Goal: Contribute content: Contribute content

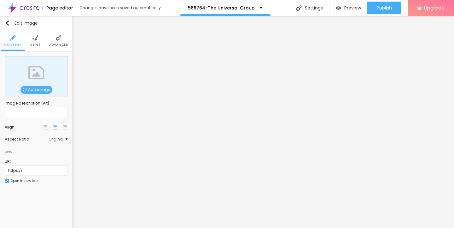
click at [38, 91] on span "Add image" at bounding box center [37, 90] width 32 height 8
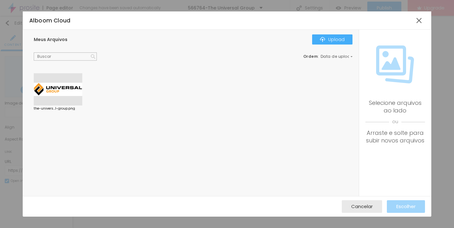
click at [53, 88] on div at bounding box center [58, 89] width 49 height 32
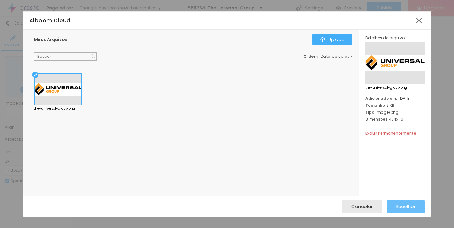
click at [407, 205] on span "Escolher" at bounding box center [405, 205] width 19 height 5
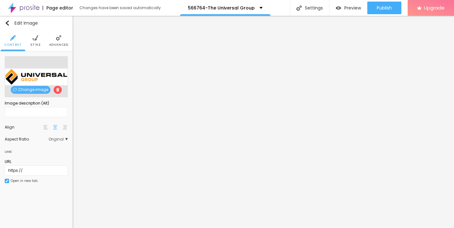
click at [32, 40] on img at bounding box center [35, 38] width 6 height 6
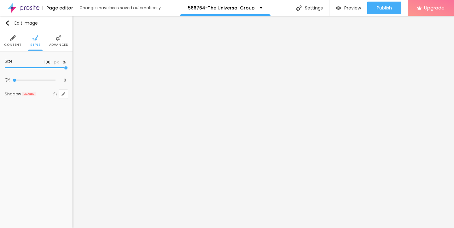
type input "95"
type input "80"
type input "70"
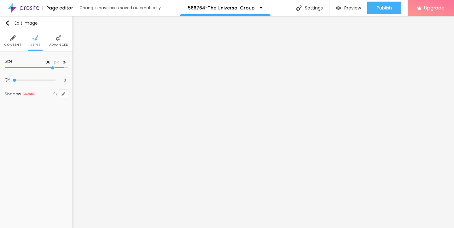
type input "70"
type input "55"
type input "35"
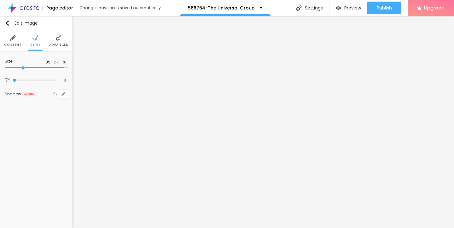
type input "25"
type input "15"
type input "10"
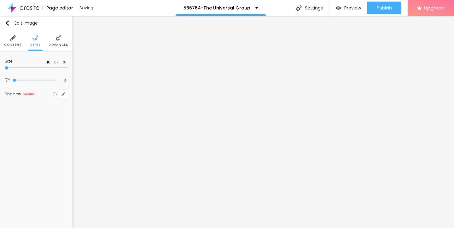
drag, startPoint x: 61, startPoint y: 67, endPoint x: 0, endPoint y: 66, distance: 60.6
type input "10"
click at [5, 66] on input "range" at bounding box center [36, 67] width 63 height 3
click at [8, 23] on img "button" at bounding box center [7, 23] width 5 height 5
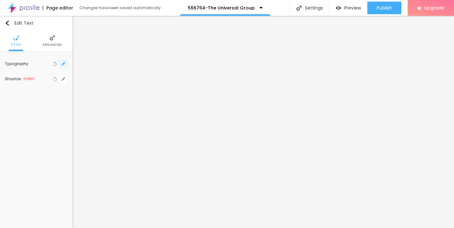
click at [62, 62] on icon "button" at bounding box center [64, 64] width 4 height 4
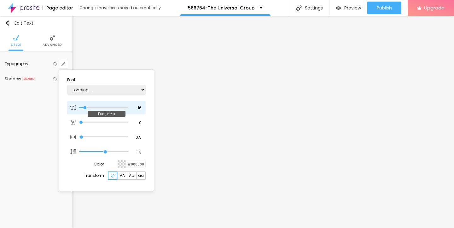
type input "1"
type input "15"
type input "1"
type input "18"
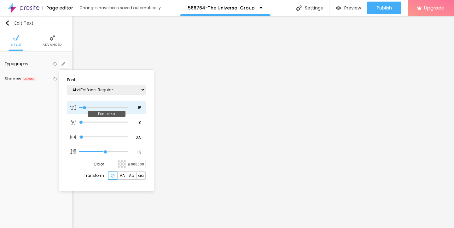
type input "18"
type input "1"
type input "19"
type input "1"
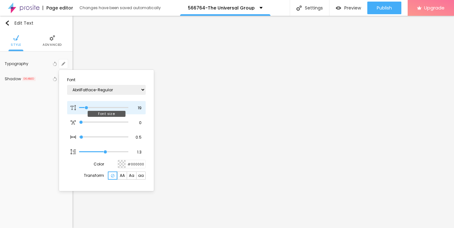
type input "20"
type input "1"
type input "22"
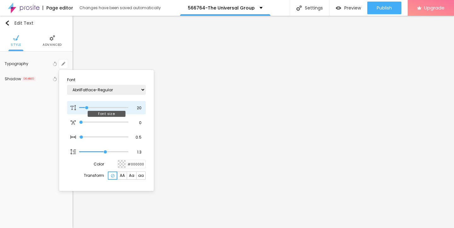
type input "1"
type input "23"
type input "1"
type input "24"
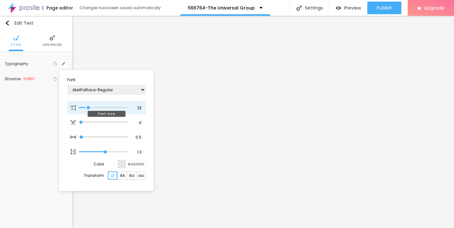
type input "24"
type input "1"
type input "25"
type input "1"
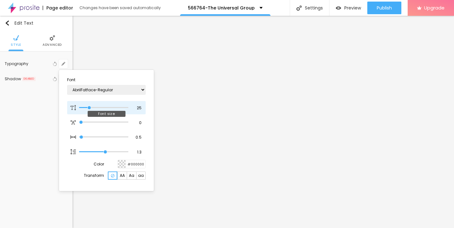
type input "26"
type input "1"
type input "27"
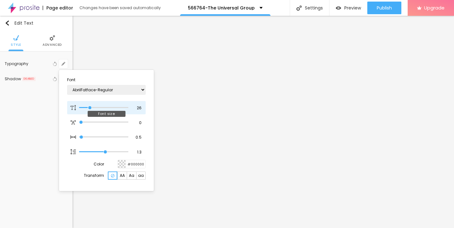
type input "1"
type input "28"
type input "1"
type input "27"
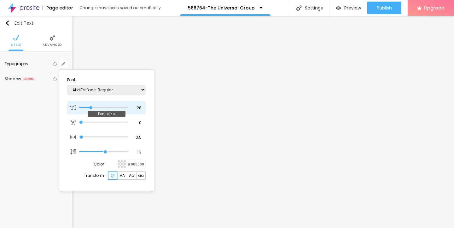
type input "27"
type input "1"
type input "26"
type input "1"
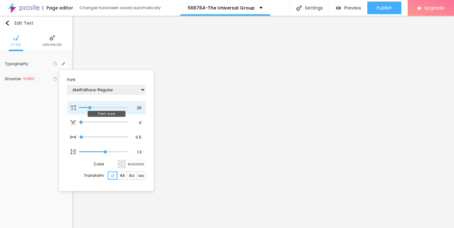
type input "25"
type input "1"
drag, startPoint x: 85, startPoint y: 106, endPoint x: 89, endPoint y: 106, distance: 4.7
type input "25"
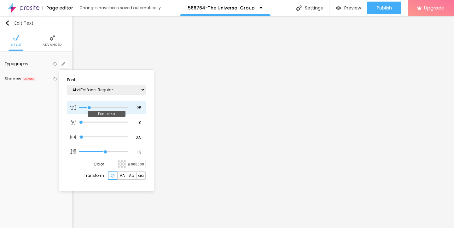
click at [89, 106] on input "range" at bounding box center [103, 107] width 49 height 3
type input "1"
click at [175, 143] on div at bounding box center [227, 114] width 454 height 228
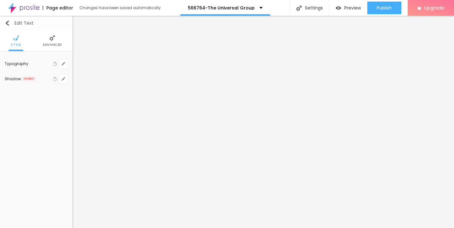
click at [7, 24] on img "button" at bounding box center [7, 23] width 5 height 5
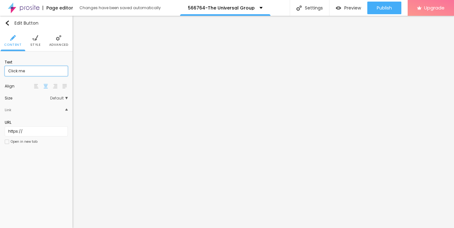
click at [31, 71] on input "Click me" at bounding box center [36, 71] width 63 height 10
drag, startPoint x: 31, startPoint y: 71, endPoint x: 0, endPoint y: 71, distance: 30.9
click at [0, 71] on div "Text Click me Align Size Default Small Default Big Link URL https:// Open in ne…" at bounding box center [36, 103] width 73 height 105
paste input "→ VIEW DOCUMENT HERE"
type input "→ VIEW DOCUMENT HERE"
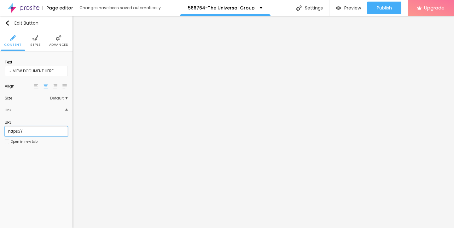
click at [35, 129] on input "https://" at bounding box center [36, 131] width 63 height 10
drag, startPoint x: 30, startPoint y: 131, endPoint x: 3, endPoint y: 131, distance: 26.8
click at [3, 131] on div "Text → VIEW DOCUMENT HERE Align Size Default Small Default Big Link URL https:/…" at bounding box center [36, 103] width 73 height 105
paste input "[DOMAIN_NAME]"
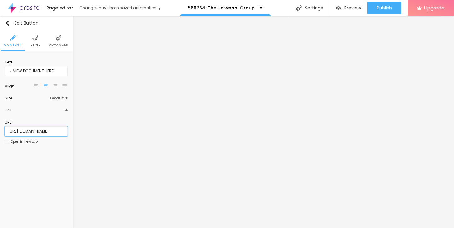
type input "[URL][DOMAIN_NAME]"
click at [35, 40] on img at bounding box center [35, 38] width 6 height 6
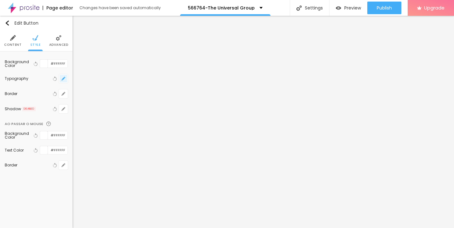
click at [61, 77] on button "button" at bounding box center [63, 78] width 9 height 9
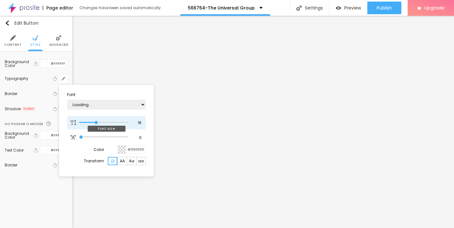
type input "17"
type input "18"
type input "19"
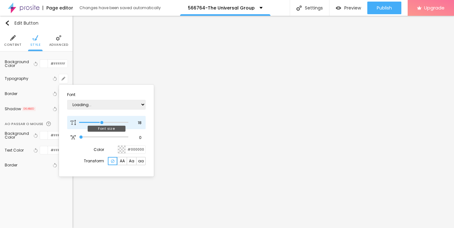
type input "19"
type input "20"
type input "21"
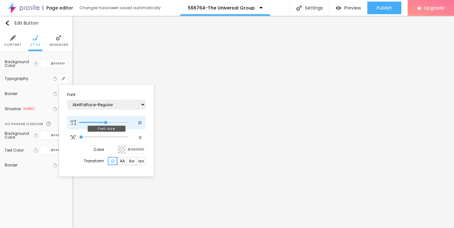
type input "22"
drag, startPoint x: 96, startPoint y: 122, endPoint x: 107, endPoint y: 121, distance: 11.0
type input "22"
click at [107, 121] on input "range" at bounding box center [103, 122] width 49 height 3
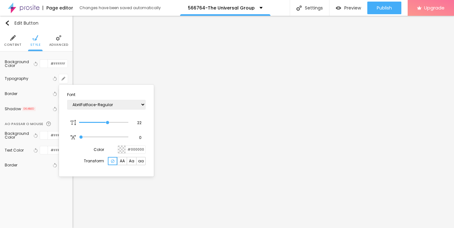
click at [198, 164] on div at bounding box center [227, 114] width 454 height 228
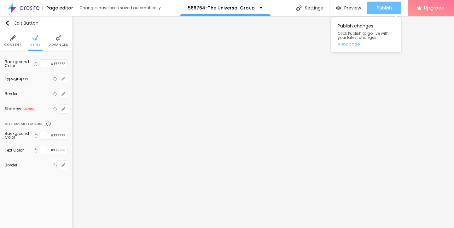
click at [383, 8] on span "Publish" at bounding box center [384, 7] width 15 height 5
